Goal: Task Accomplishment & Management: Manage account settings

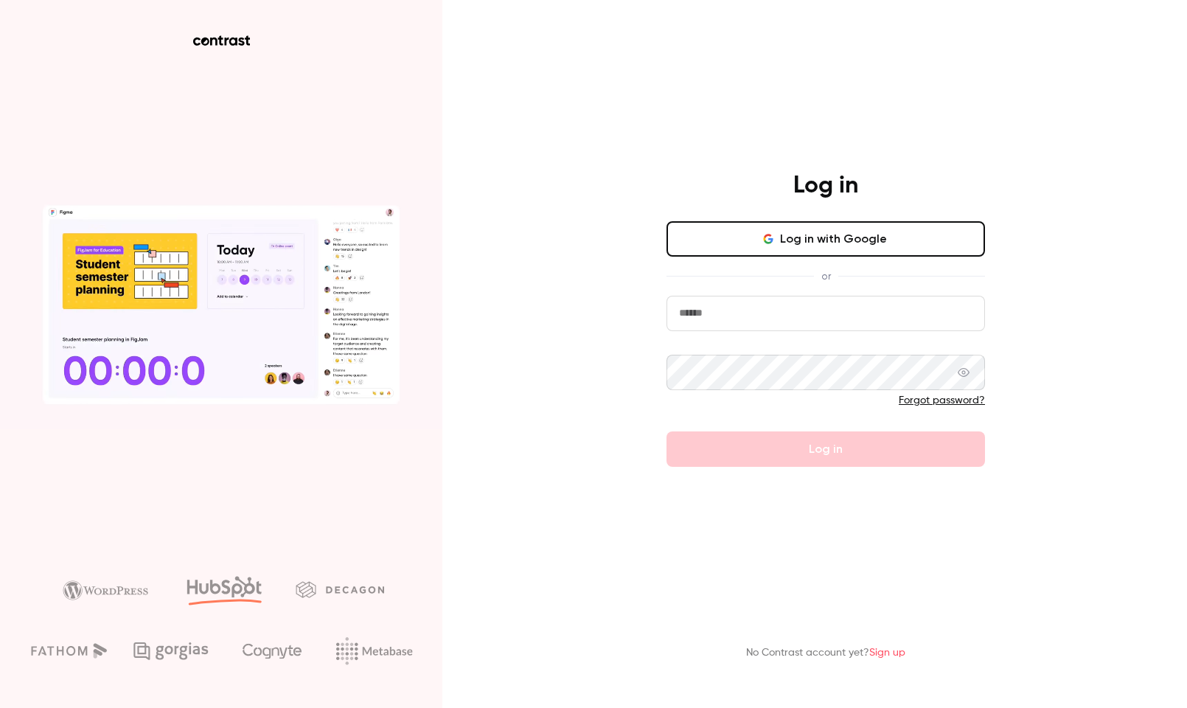
click at [833, 234] on button "Log in with Google" at bounding box center [825, 238] width 318 height 35
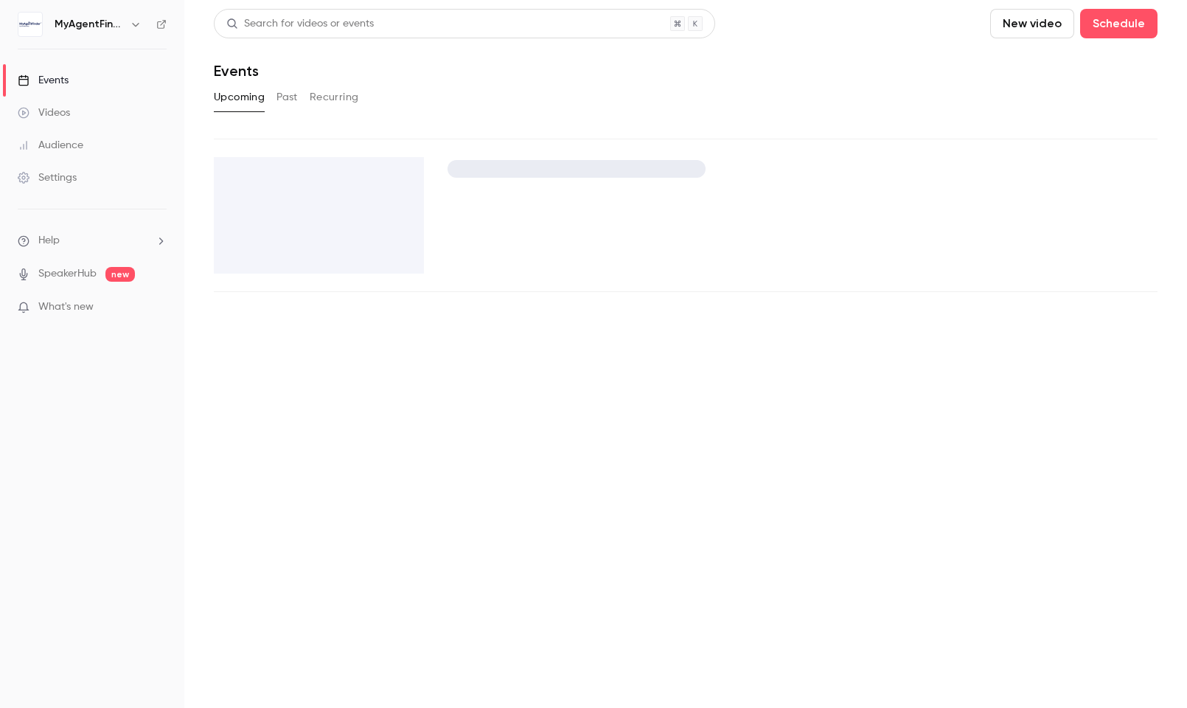
click at [112, 24] on h6 "MyAgentFinder" at bounding box center [89, 24] width 69 height 15
click at [64, 170] on div "Settings" at bounding box center [47, 177] width 59 height 15
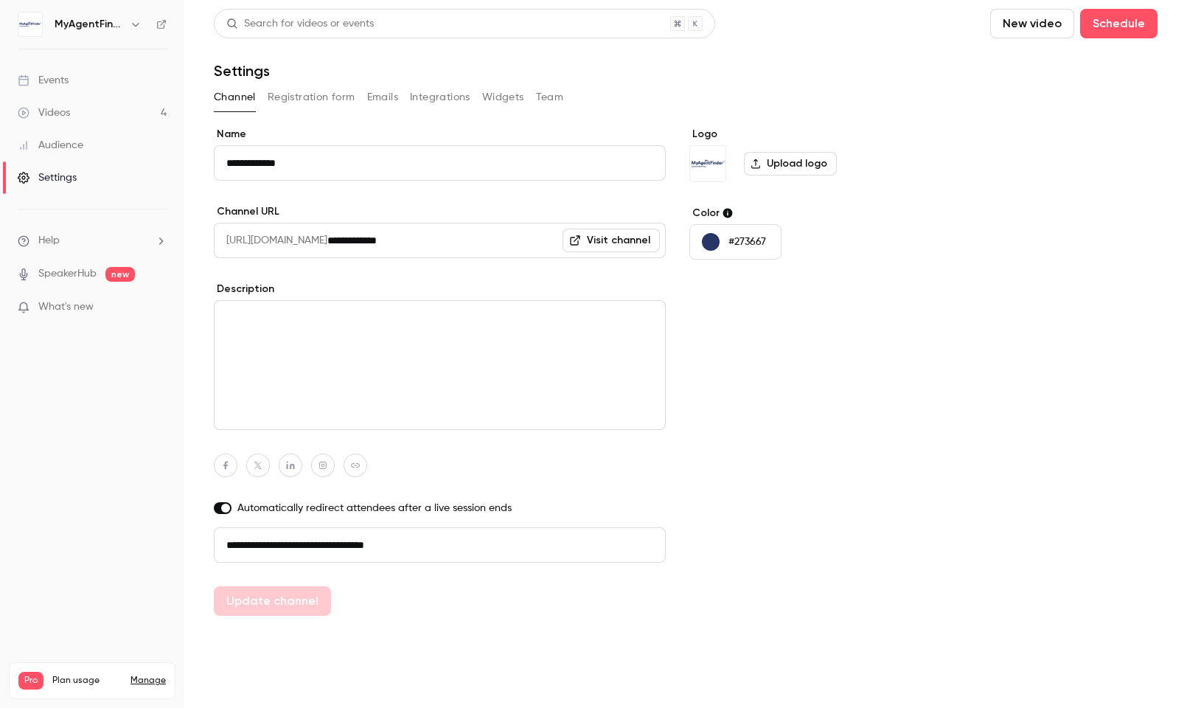
click at [85, 84] on link "Events" at bounding box center [92, 80] width 184 height 32
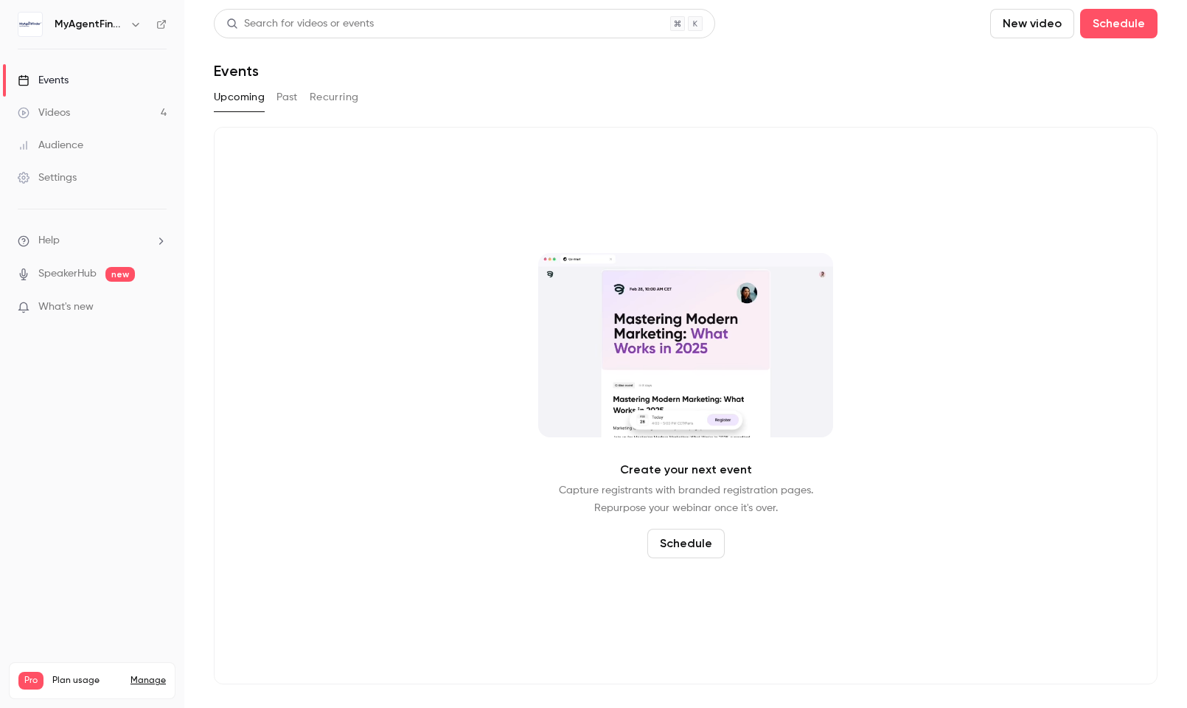
click at [67, 242] on li "Help" at bounding box center [92, 240] width 149 height 15
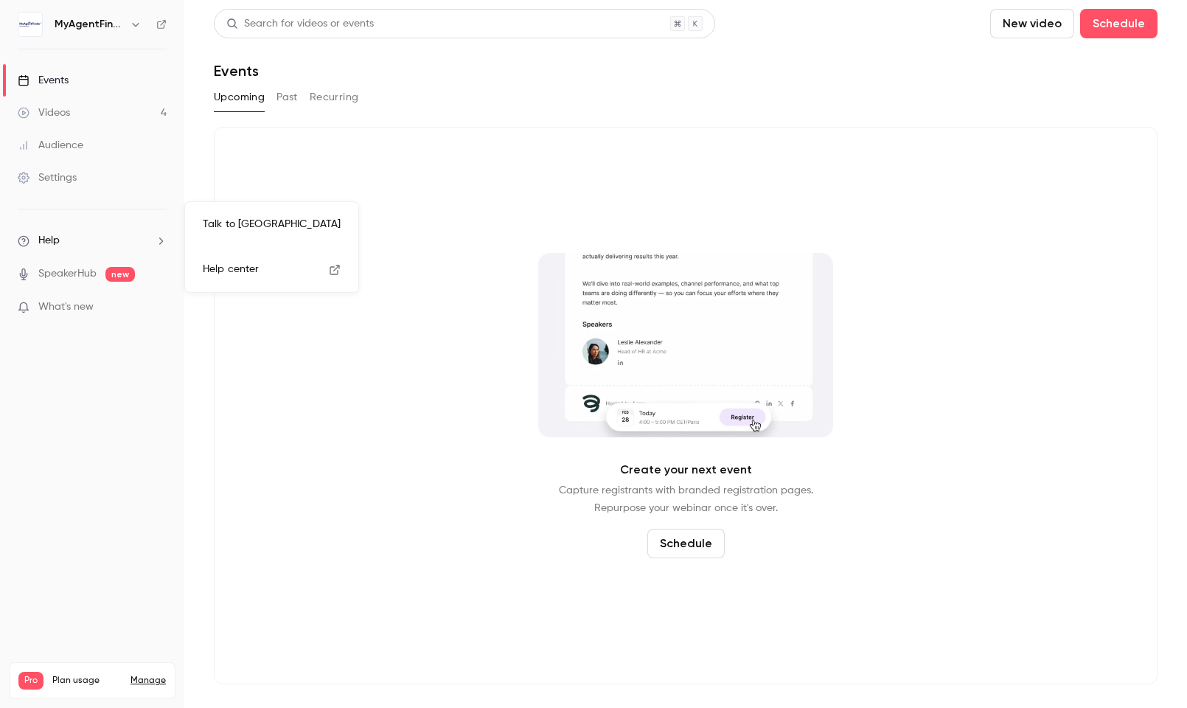
click at [116, 251] on div at bounding box center [593, 354] width 1187 height 708
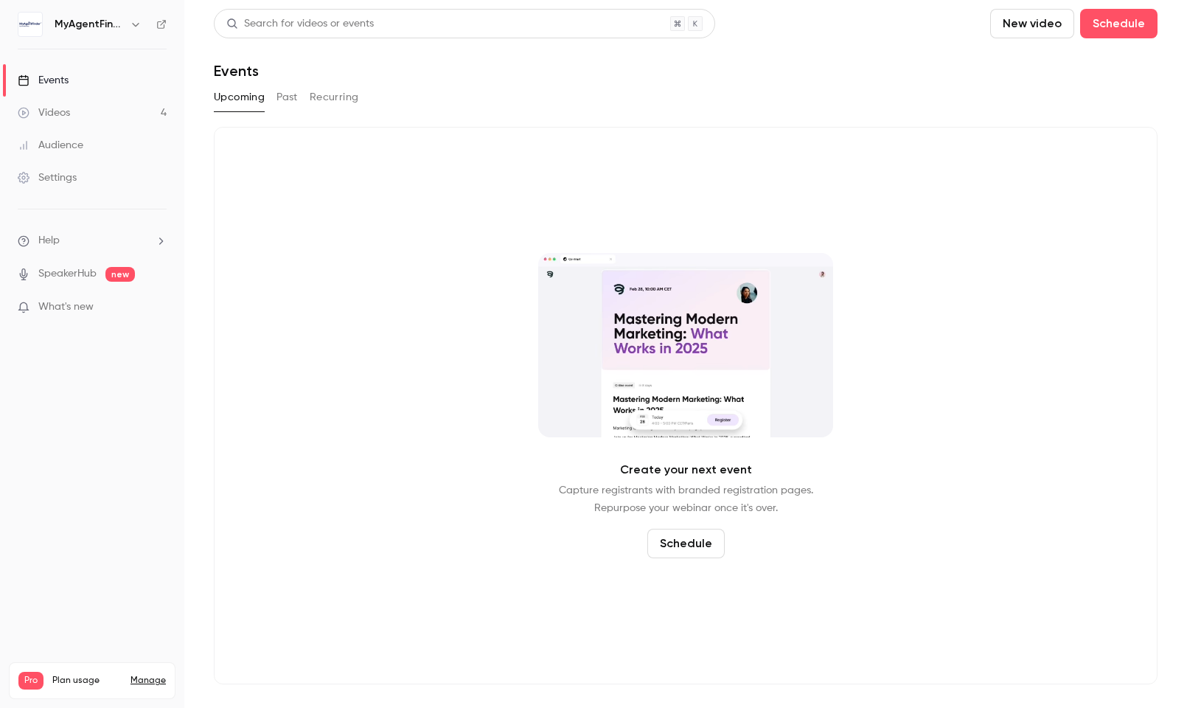
click at [139, 24] on icon "button" at bounding box center [136, 24] width 12 height 12
click at [129, 139] on div "Billing" at bounding box center [125, 136] width 143 height 15
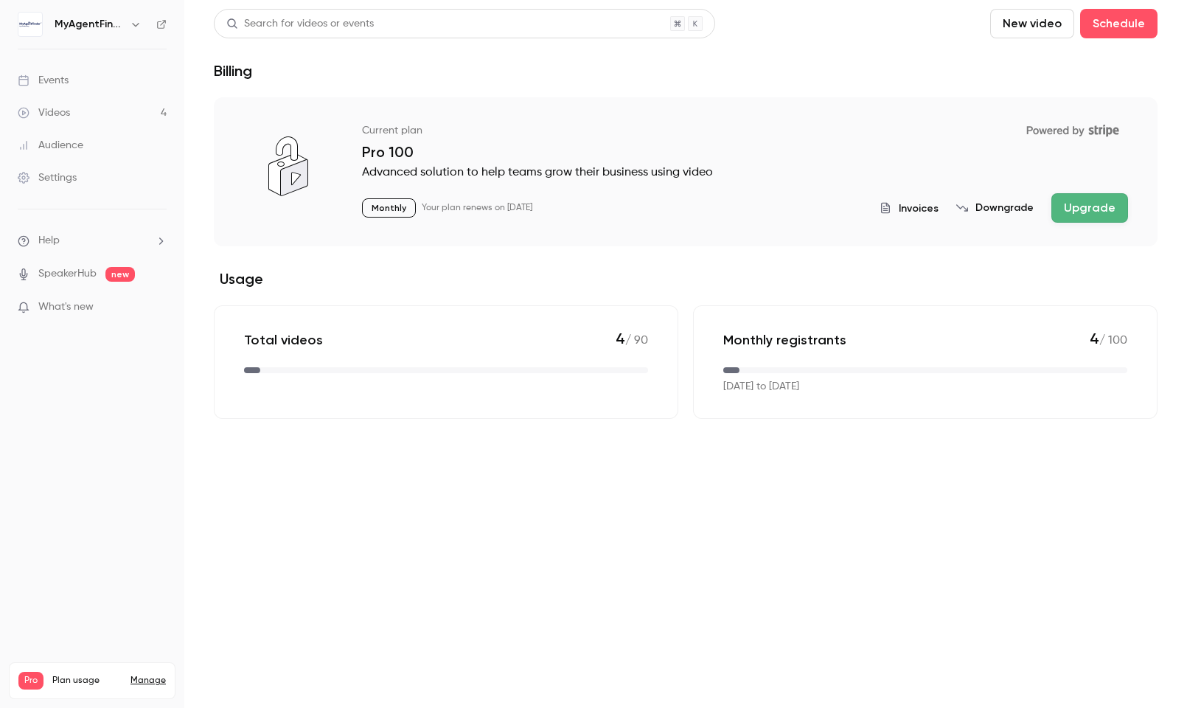
click at [986, 210] on button "Downgrade" at bounding box center [994, 208] width 77 height 15
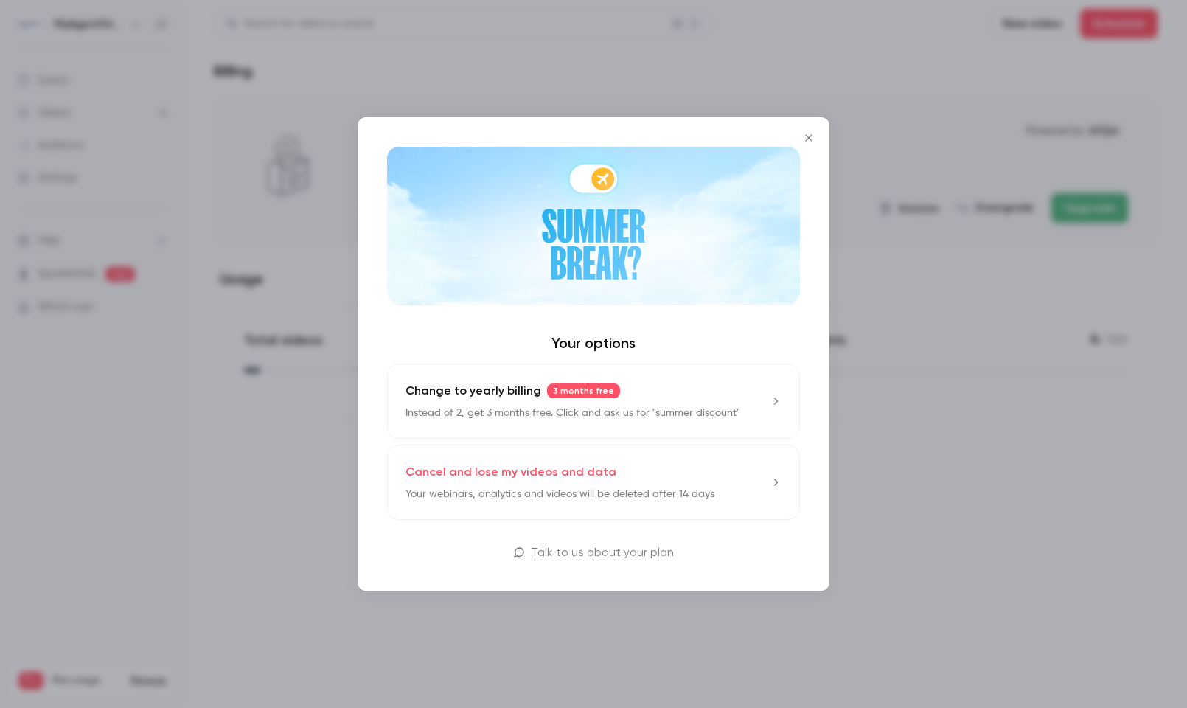
click at [644, 461] on link "Cancel and lose my videos and data Your webinars, analytics and videos will be …" at bounding box center [593, 482] width 413 height 75
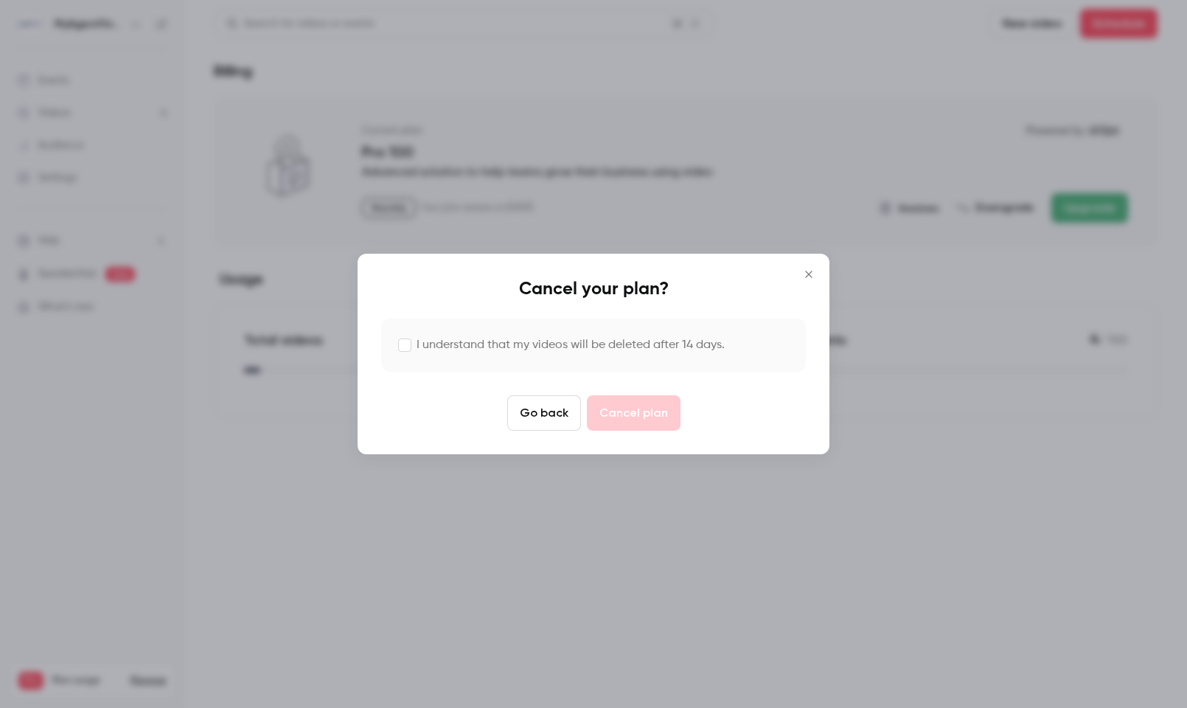
click at [426, 344] on label "I understand that my videos will be deleted after 14 days." at bounding box center [571, 345] width 308 height 18
click at [639, 425] on button "Cancel plan" at bounding box center [634, 412] width 94 height 35
